Goal: Find specific page/section: Find specific page/section

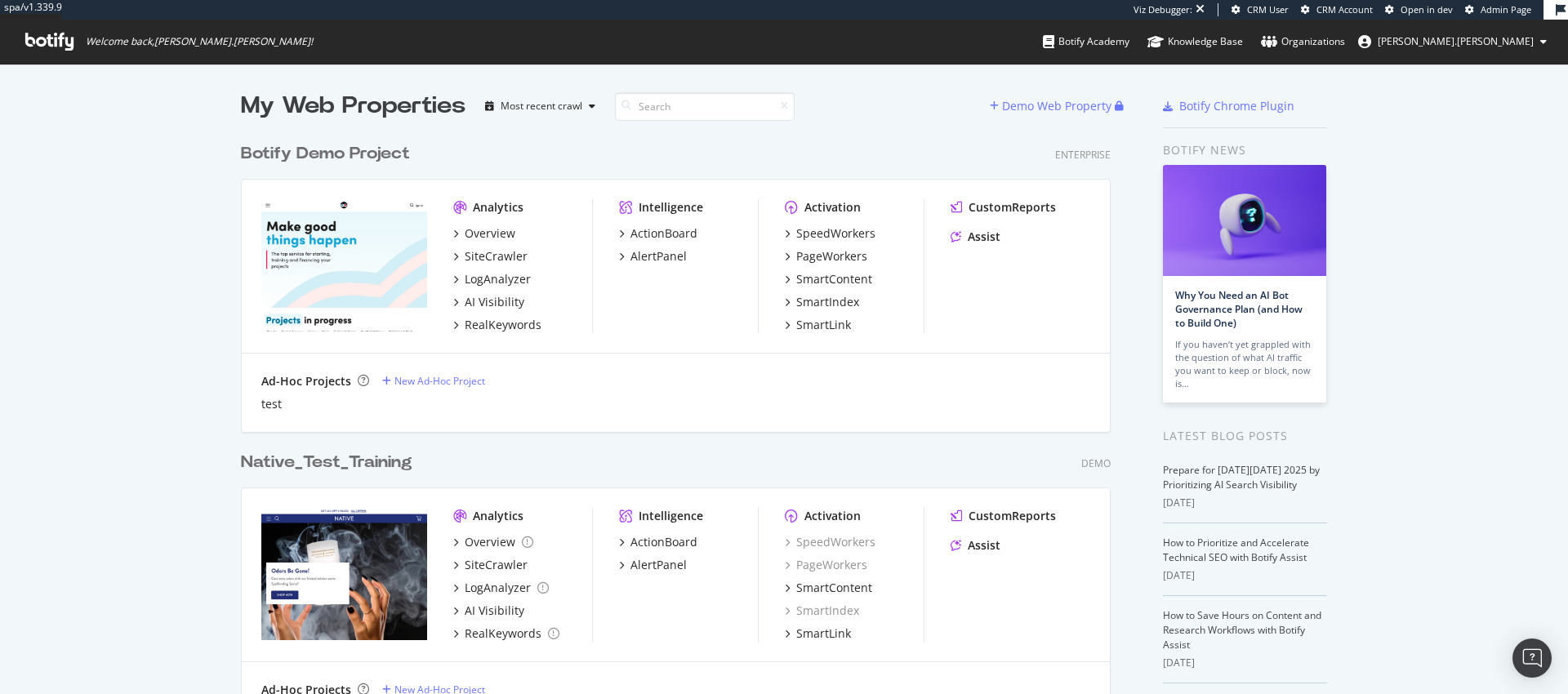
scroll to position [682, 1544]
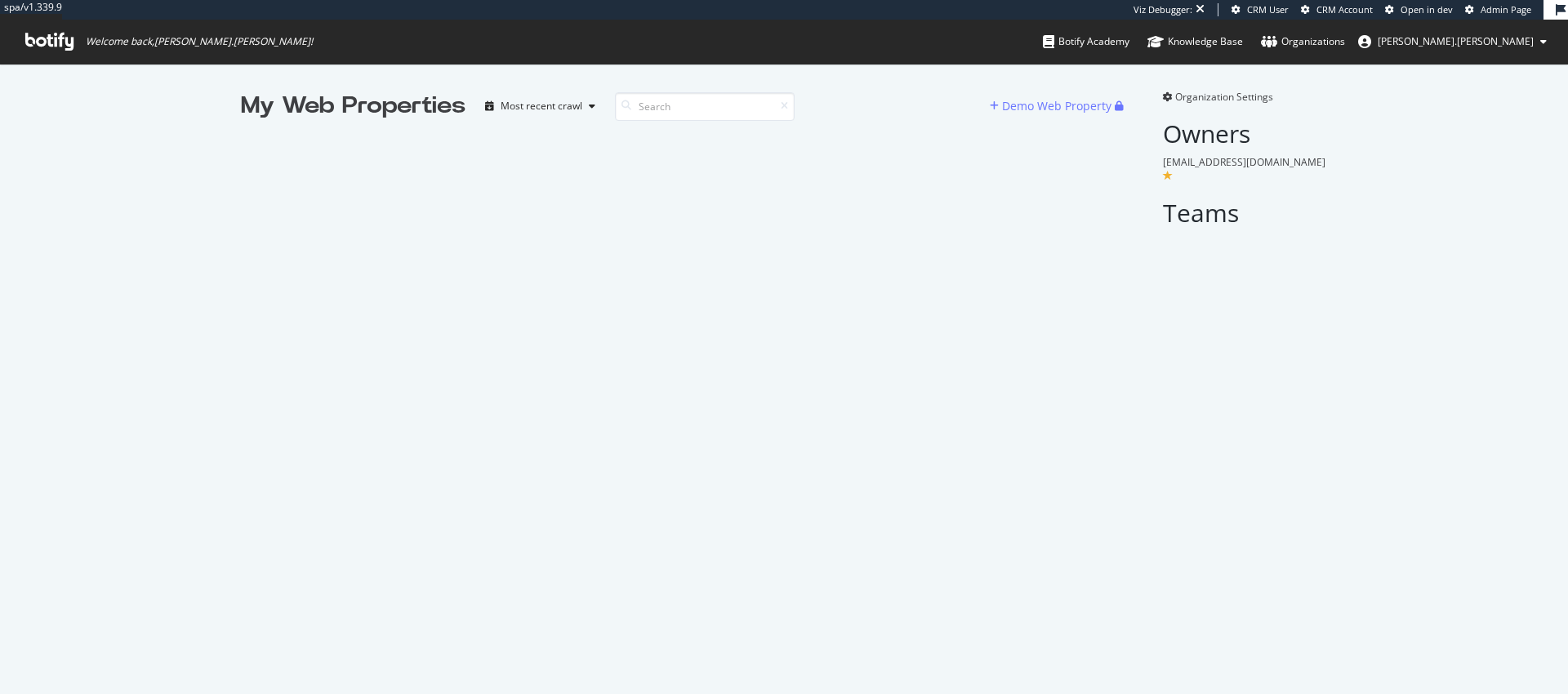
scroll to position [682, 1544]
click at [303, 197] on div "My Web Properties Most recent crawl Demo Web Property" at bounding box center [692, 162] width 903 height 145
click at [357, 114] on div "My Web Properties" at bounding box center [353, 106] width 224 height 33
click at [47, 41] on icon at bounding box center [49, 41] width 48 height 18
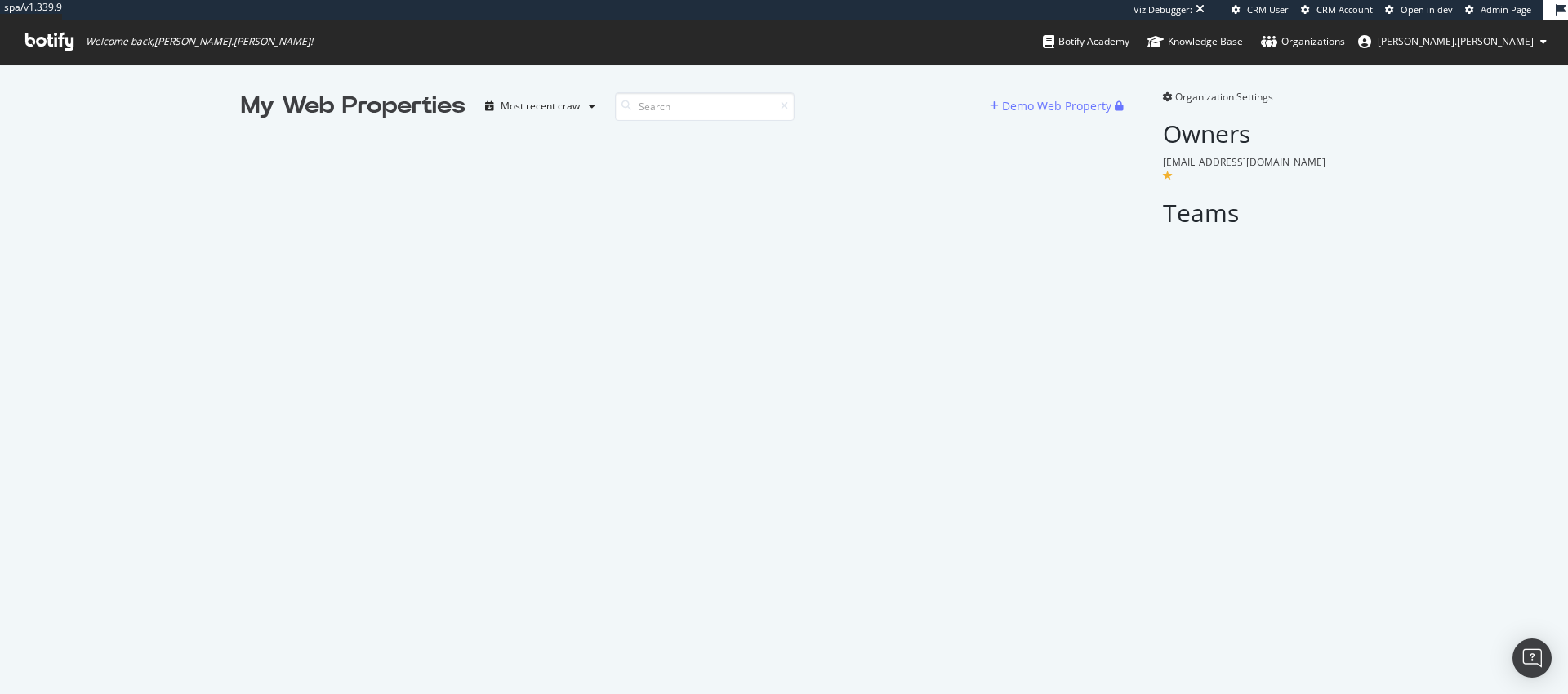
click at [450, 155] on div "My Web Properties Most recent crawl Demo Web Property" at bounding box center [692, 162] width 903 height 145
click at [680, 114] on input at bounding box center [704, 106] width 179 height 29
click at [547, 104] on div "Most recent crawl" at bounding box center [541, 106] width 81 height 10
click at [549, 139] on div "Most recent crawl" at bounding box center [556, 133] width 85 height 13
click at [1033, 152] on div "My Web Properties Most recent crawl Demo Web Property" at bounding box center [692, 162] width 903 height 145
